Goal: Register for event/course

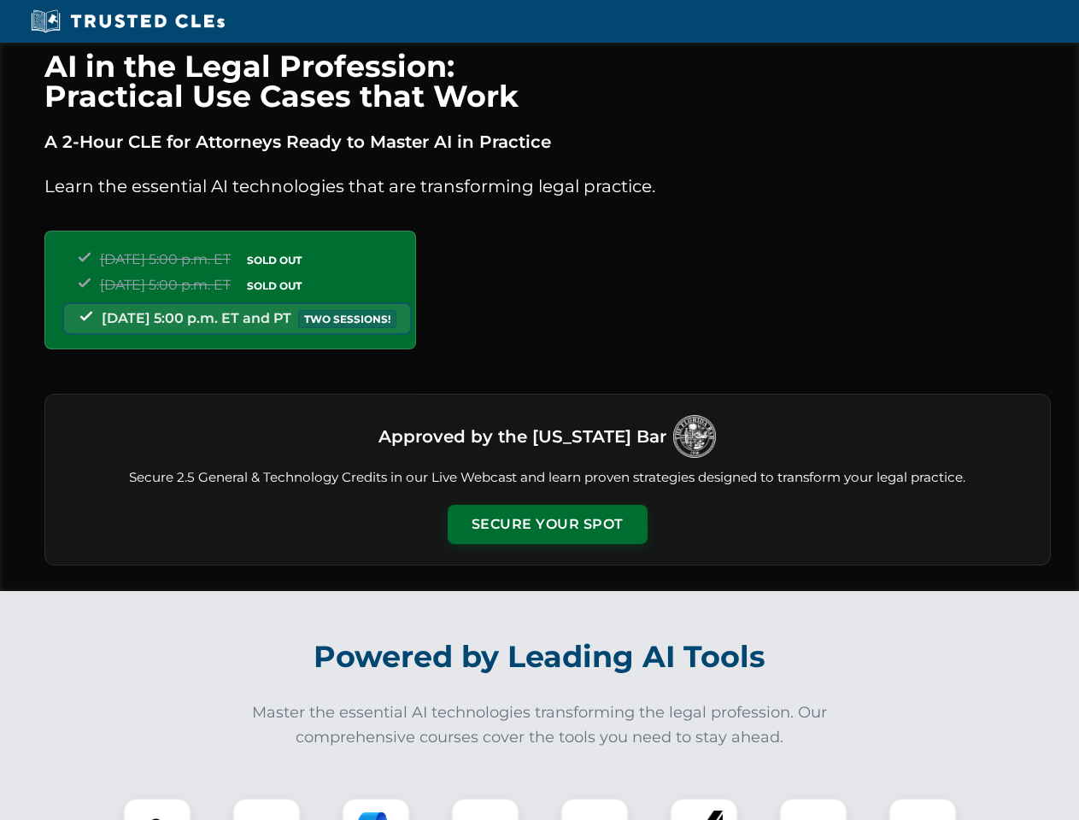
click at [547, 524] on button "Secure Your Spot" at bounding box center [547, 524] width 200 height 39
click at [157, 809] on img at bounding box center [157, 832] width 50 height 50
click at [266, 809] on div at bounding box center [266, 832] width 68 height 68
